Goal: Task Accomplishment & Management: Complete application form

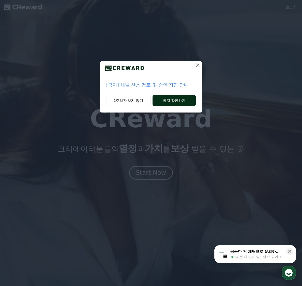
click at [171, 104] on button "공지 확인하기" at bounding box center [174, 100] width 43 height 11
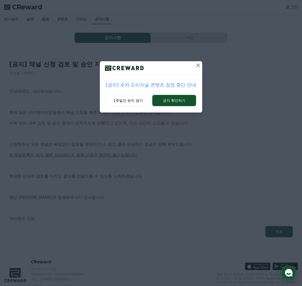
click at [196, 65] on icon at bounding box center [198, 65] width 6 height 6
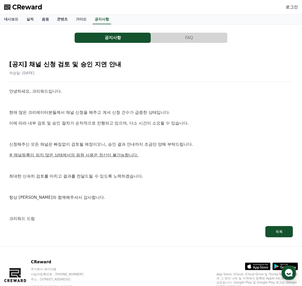
click at [85, 145] on p "신청해주신 모든 채널은 빠짐없이 검토될 예정이오니, 승인 결과 안내까지 조금만 양해 부탁드립니다." at bounding box center [151, 144] width 284 height 7
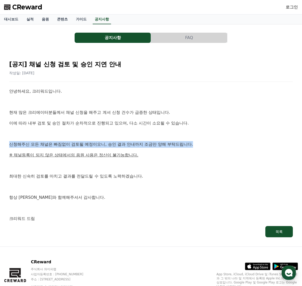
click at [85, 145] on p "신청해주신 모든 채널은 빠짐없이 검토될 예정이오니, 승인 결과 안내까지 조금만 양해 부탁드립니다." at bounding box center [151, 144] width 284 height 7
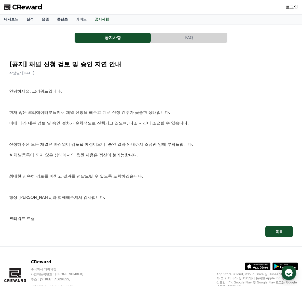
click at [81, 174] on p "최대한 신속히 검토를 마치고 결과를 전달드릴 수 있도록 노력하겠습니다." at bounding box center [151, 176] width 284 height 7
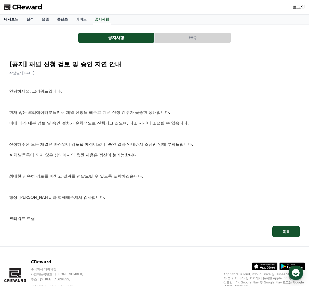
click at [13, 21] on link "대시보드" at bounding box center [11, 20] width 22 height 10
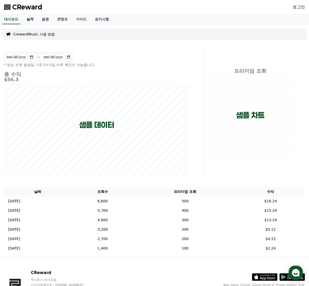
click at [33, 23] on link "실적" at bounding box center [29, 20] width 15 height 10
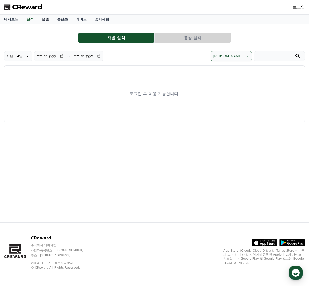
click at [41, 22] on link "음원" at bounding box center [45, 20] width 15 height 10
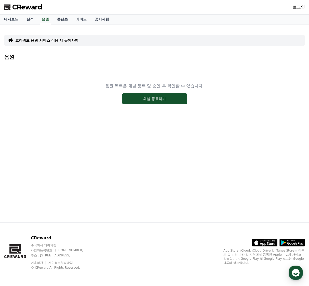
click at [51, 42] on p "크리워드 음원 서비스 이용 시 유의사항" at bounding box center [46, 40] width 63 height 5
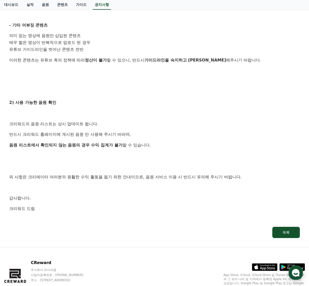
scroll to position [228, 0]
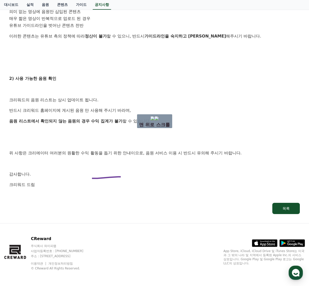
drag, startPoint x: 90, startPoint y: 178, endPoint x: 128, endPoint y: 139, distance: 54.6
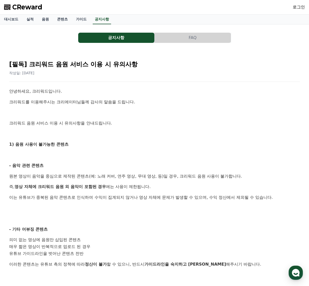
click at [294, 7] on link "로그인" at bounding box center [299, 7] width 12 height 6
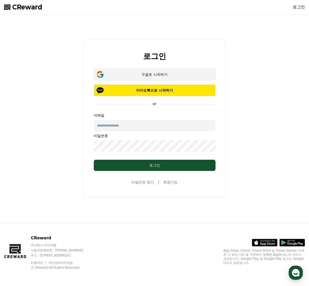
click at [138, 75] on div "구글로 시작하기" at bounding box center [154, 74] width 107 height 5
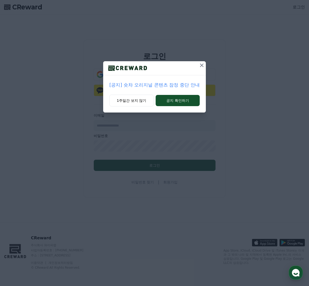
click at [200, 63] on icon at bounding box center [202, 65] width 6 height 6
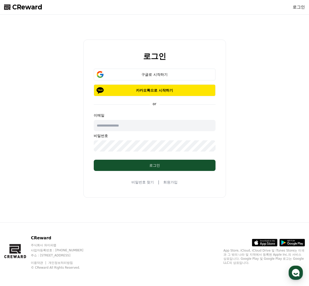
click at [169, 183] on link "회원가입" at bounding box center [170, 181] width 14 height 5
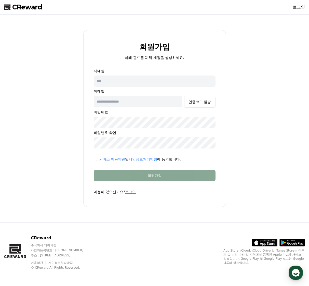
click at [149, 85] on input "text" at bounding box center [155, 80] width 122 height 11
type input "*"
type input "**"
click at [147, 102] on input "text" at bounding box center [138, 101] width 89 height 11
paste input "**********"
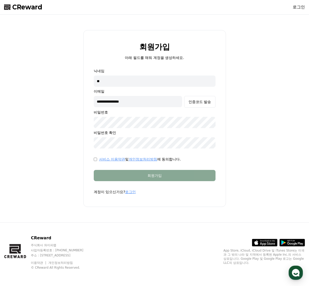
type input "**********"
click at [125, 116] on div "**********" at bounding box center [155, 108] width 122 height 80
click at [95, 161] on div "서비스 이용약관 및 개인정보처리방침 에 동의합니다." at bounding box center [155, 158] width 122 height 5
click at [205, 103] on div "인증코드 발송" at bounding box center [200, 101] width 22 height 5
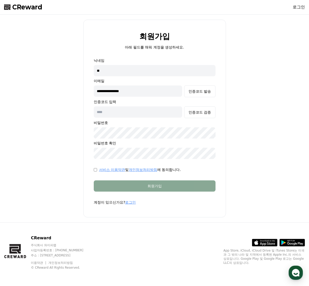
click at [152, 112] on input "text" at bounding box center [138, 111] width 89 height 11
paste input "******"
type input "******"
click at [203, 112] on div "인증코드 검증" at bounding box center [200, 112] width 22 height 5
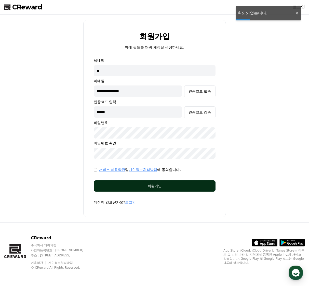
click at [177, 186] on div "회원가입" at bounding box center [154, 185] width 101 height 5
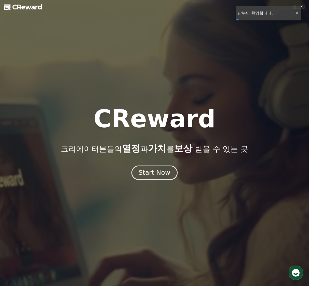
click at [157, 171] on div "Start Now" at bounding box center [155, 172] width 32 height 9
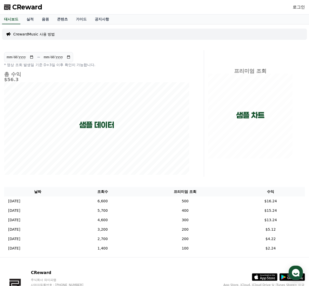
click at [129, 48] on div "**********" at bounding box center [154, 140] width 309 height 232
click at [298, 5] on link "로그인" at bounding box center [299, 7] width 12 height 6
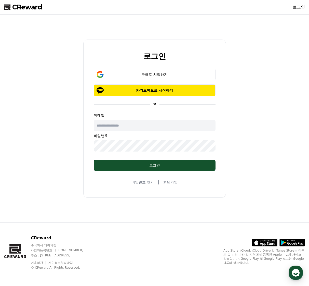
click at [134, 128] on input "text" at bounding box center [155, 125] width 122 height 11
click at [141, 122] on input "text" at bounding box center [155, 125] width 122 height 11
paste input "**********"
type input "**********"
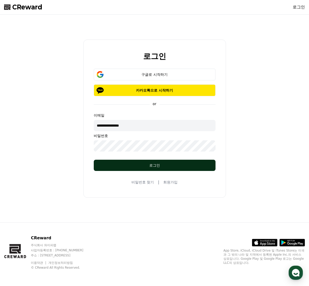
click at [147, 165] on div "로그인" at bounding box center [154, 165] width 101 height 5
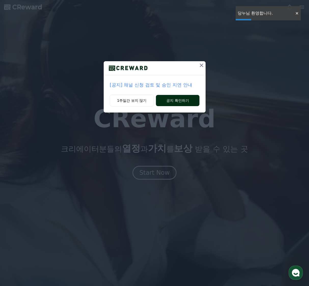
click at [170, 98] on button "공지 확인하기" at bounding box center [177, 100] width 43 height 11
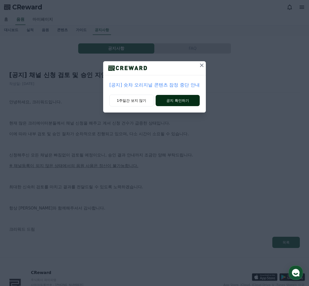
click at [177, 101] on button "공지 확인하기" at bounding box center [178, 100] width 44 height 11
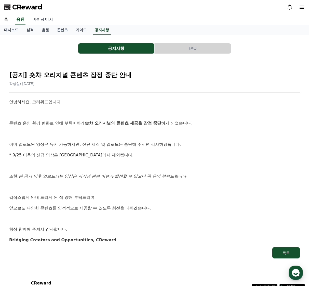
click at [43, 19] on link "마이페이지" at bounding box center [43, 19] width 29 height 11
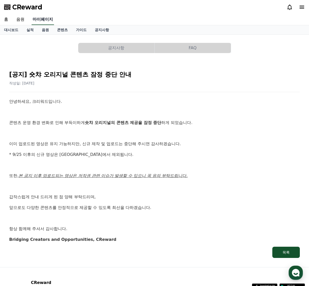
select select "**********"
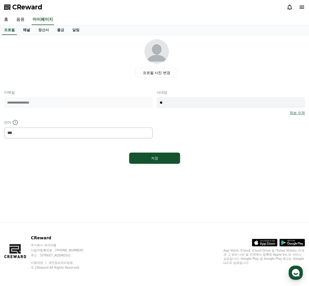
click at [25, 29] on link "채널" at bounding box center [26, 30] width 15 height 10
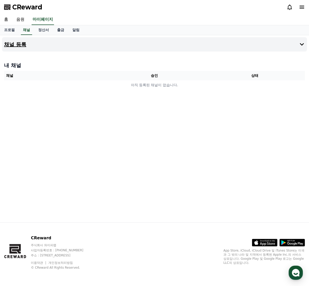
click at [18, 46] on h4 "채널 등록" at bounding box center [15, 45] width 22 height 6
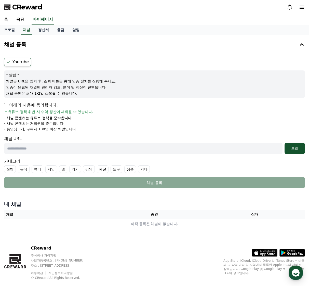
click at [15, 61] on label "Youtube" at bounding box center [17, 62] width 27 height 9
click at [7, 107] on p "아래의 내용에 동의합니다." at bounding box center [31, 105] width 54 height 6
click at [74, 156] on form "Youtube * 알림 * 채널을 URL을 입력 후, 조회 버튼을 통해 인증 절차를 진행해 주세요. 인증이 완료된 채널만 관리자 검토, 분석 …" at bounding box center [154, 123] width 301 height 130
click at [73, 151] on input "text" at bounding box center [143, 148] width 278 height 11
paste input "**********"
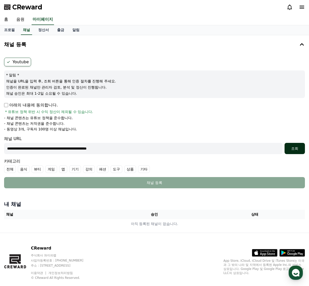
type input "**********"
click at [298, 148] on div "조회" at bounding box center [295, 148] width 16 height 5
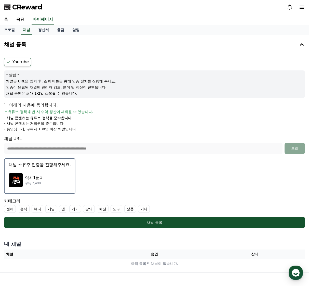
click at [51, 184] on div "역사1번지 구독 7,490" at bounding box center [40, 180] width 62 height 20
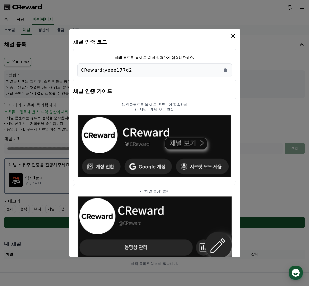
click at [222, 71] on div "CReward@eee177d2" at bounding box center [155, 69] width 148 height 7
click at [225, 71] on icon "Copy to clipboard" at bounding box center [225, 70] width 3 height 4
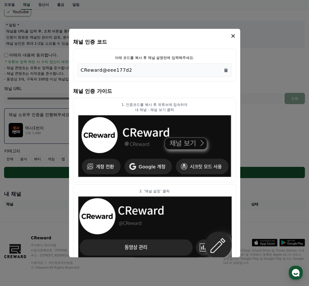
click at [235, 36] on icon "modal" at bounding box center [233, 36] width 6 height 6
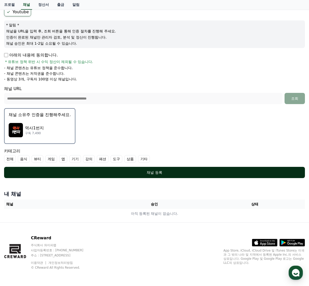
click at [183, 173] on div "채널 등록" at bounding box center [154, 172] width 280 height 5
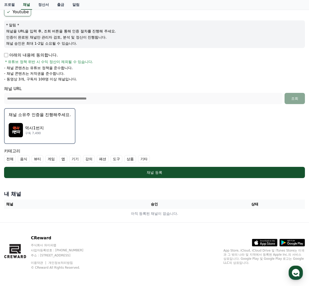
click at [147, 160] on label "기타" at bounding box center [144, 159] width 12 height 8
click at [151, 159] on label "기타" at bounding box center [147, 159] width 18 height 8
click at [89, 160] on label "강의" at bounding box center [89, 159] width 12 height 8
click at [93, 160] on label "강의" at bounding box center [92, 159] width 18 height 8
click at [144, 157] on label "기타" at bounding box center [144, 159] width 12 height 8
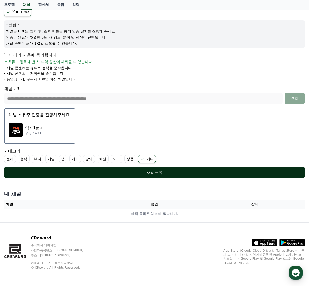
click at [154, 172] on div "채널 등록" at bounding box center [154, 172] width 280 height 5
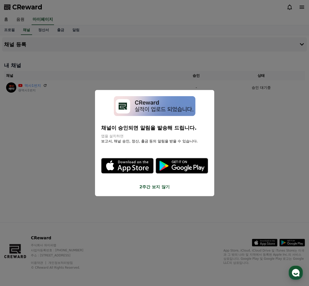
click at [236, 104] on button "close modal" at bounding box center [154, 143] width 309 height 286
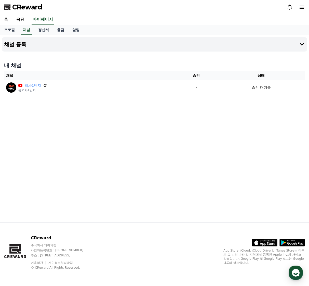
click at [143, 127] on div "채널 등록 내 채널 채널 승인 상태 역사1번지 @역사1번지 - 승인 대기중" at bounding box center [154, 128] width 309 height 187
click at [93, 162] on div "채널 등록 내 채널 채널 승인 상태 역사1번지 @역사1번지 - 승인 대기중" at bounding box center [154, 128] width 309 height 187
click at [124, 120] on div "채널 등록 내 채널 채널 승인 상태 역사1번지 @역사1번지 - 승인 대기중" at bounding box center [154, 128] width 309 height 187
click at [23, 21] on link "음원" at bounding box center [20, 19] width 16 height 11
